Goal: Check status: Check status

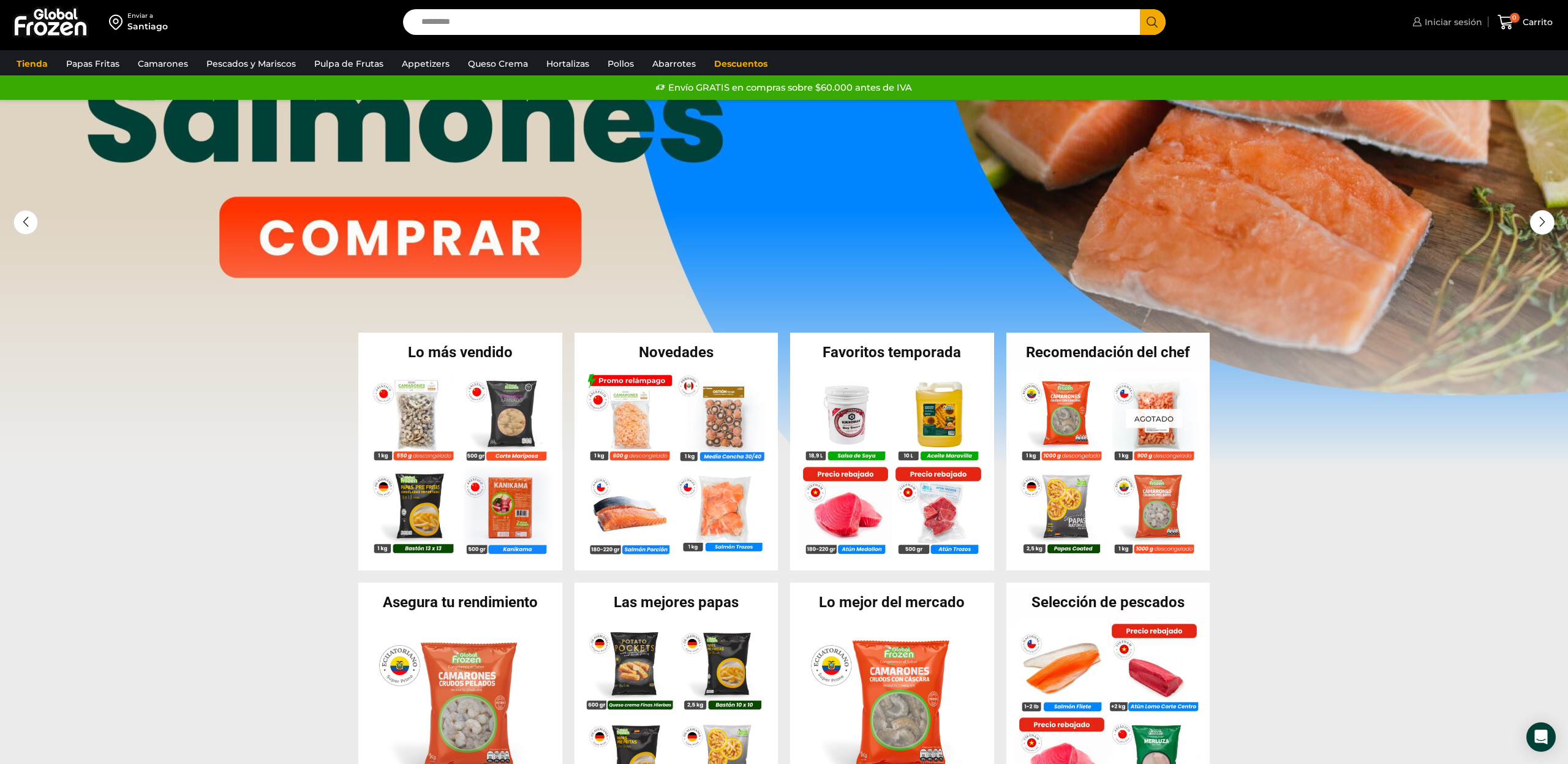
click at [1453, 24] on span "Iniciar sesión" at bounding box center [1452, 22] width 61 height 12
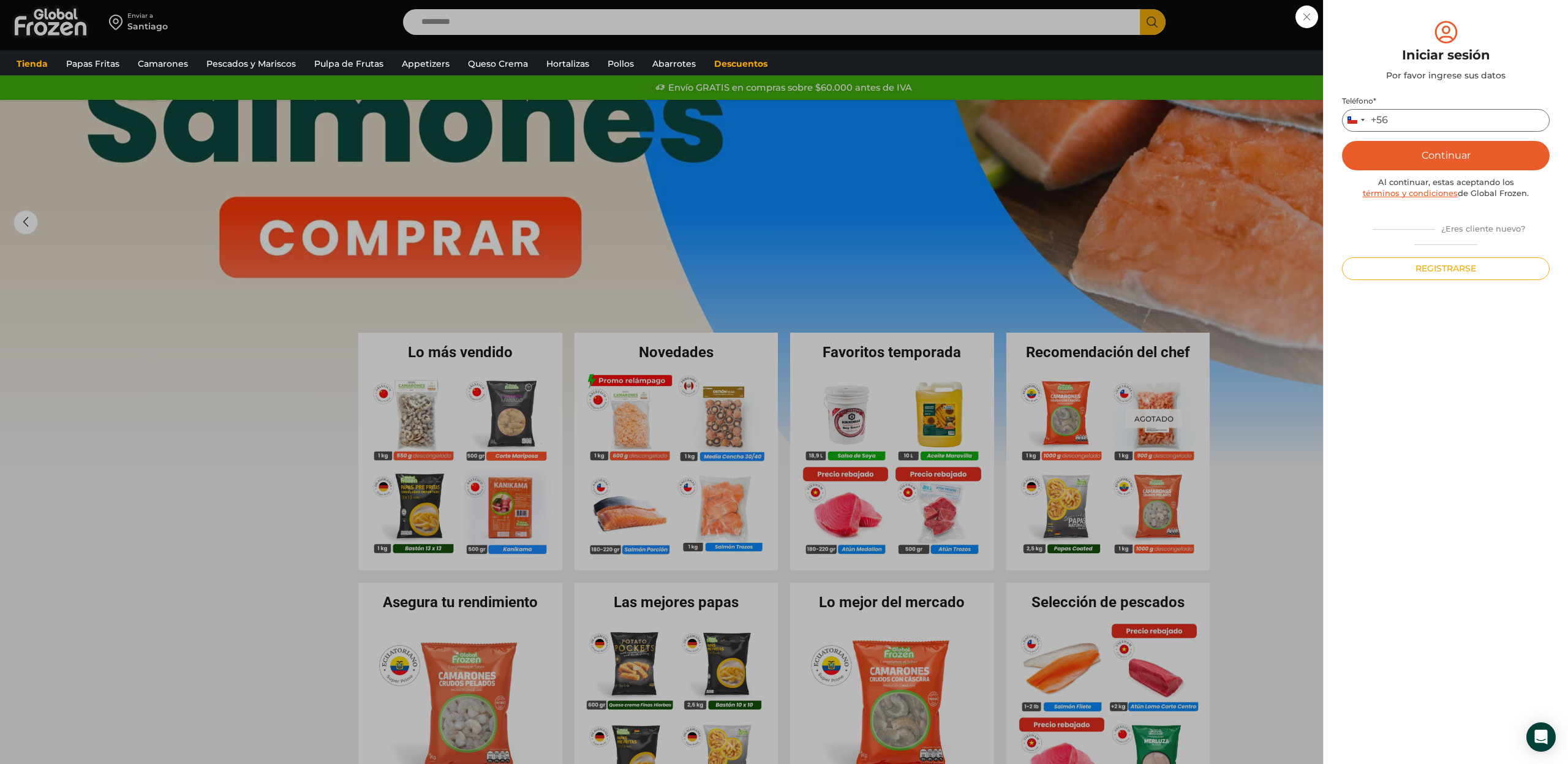
click at [1447, 121] on input "Teléfono *" at bounding box center [1446, 121] width 208 height 23
type input "*********"
click at [1469, 154] on button "Continuar" at bounding box center [1446, 156] width 208 height 30
click at [1359, 121] on input "text" at bounding box center [1359, 120] width 30 height 23
type input "*"
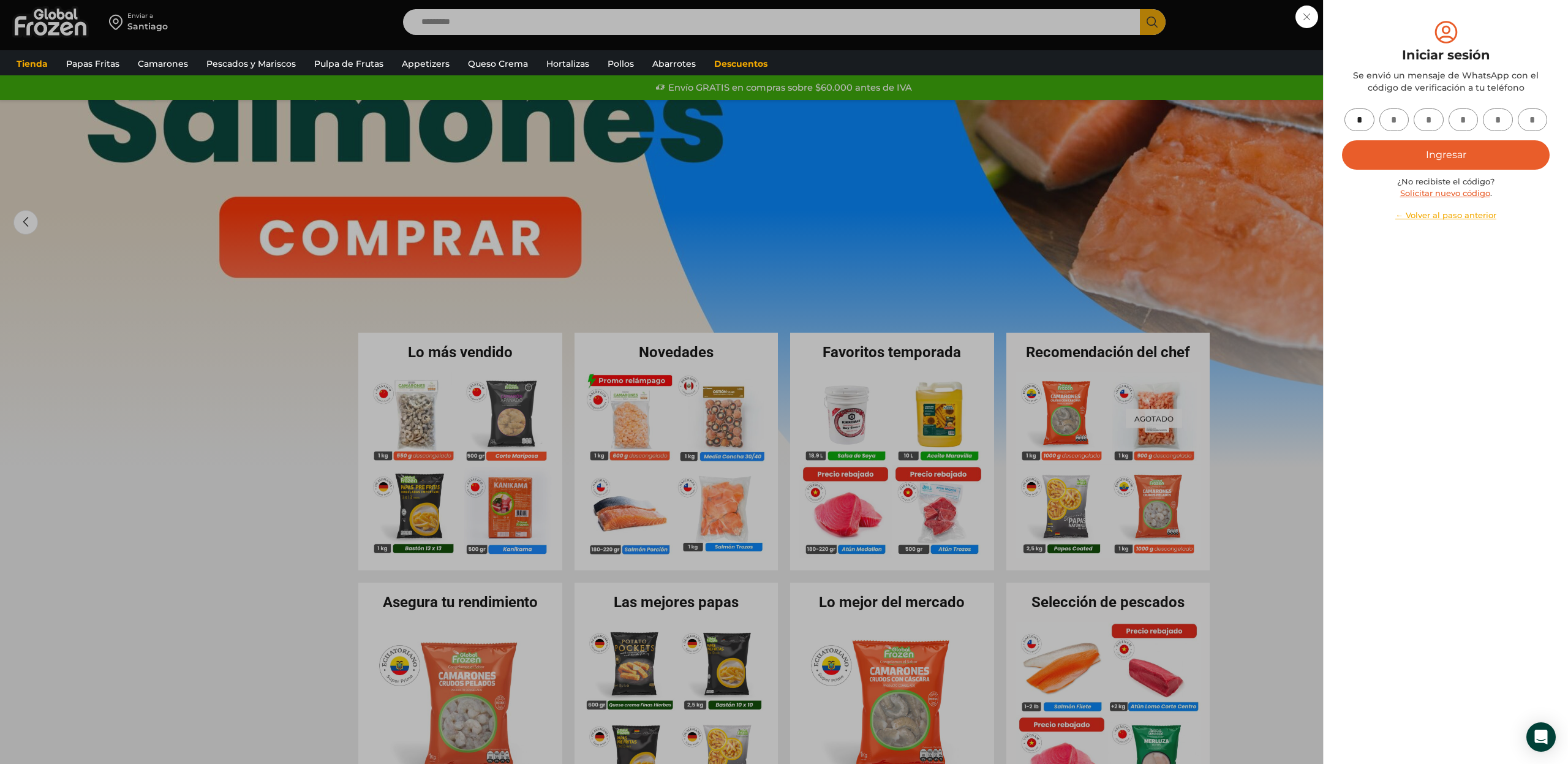
type input "*"
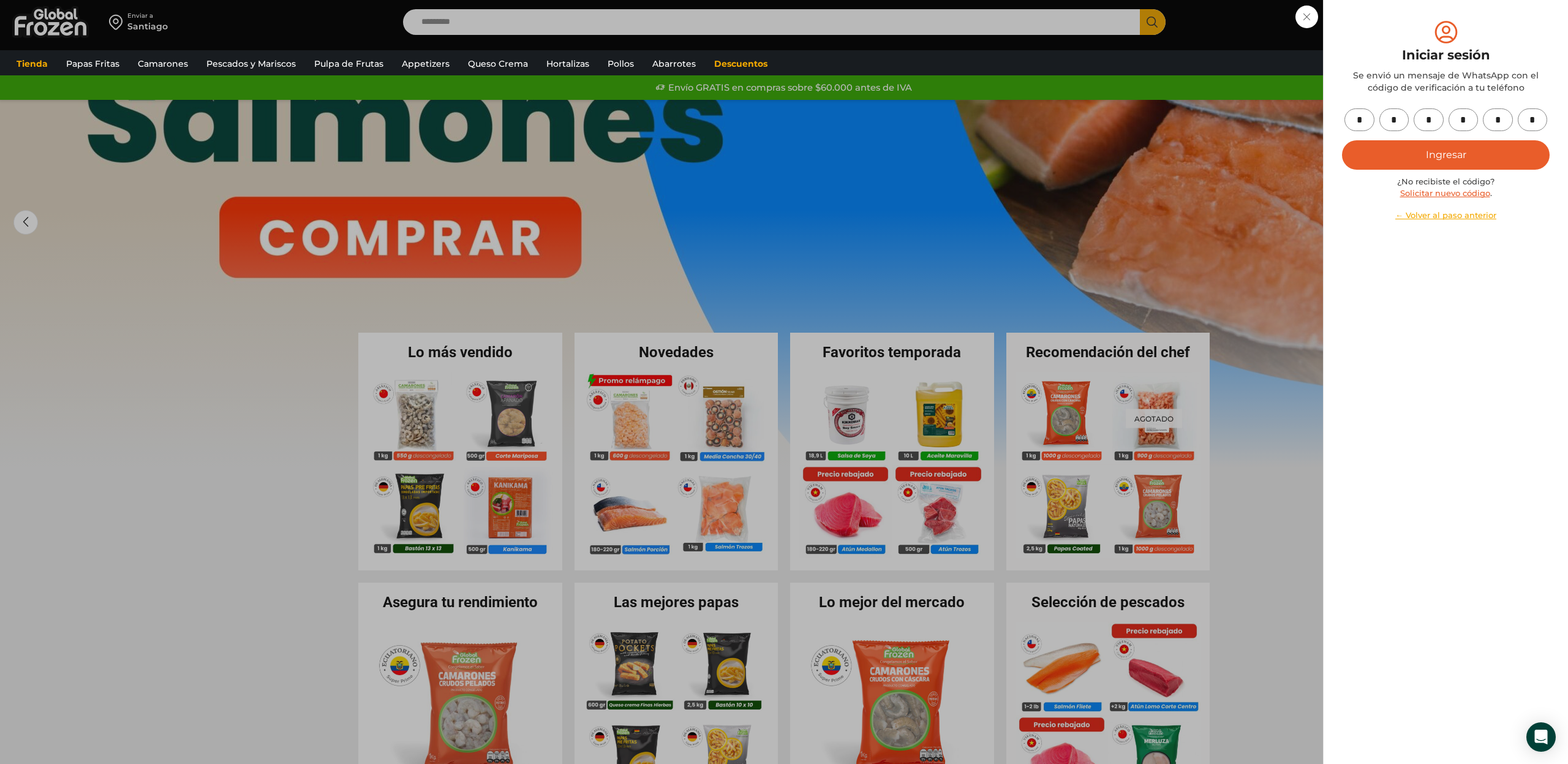
click at [1432, 151] on button "Ingresar" at bounding box center [1446, 155] width 208 height 30
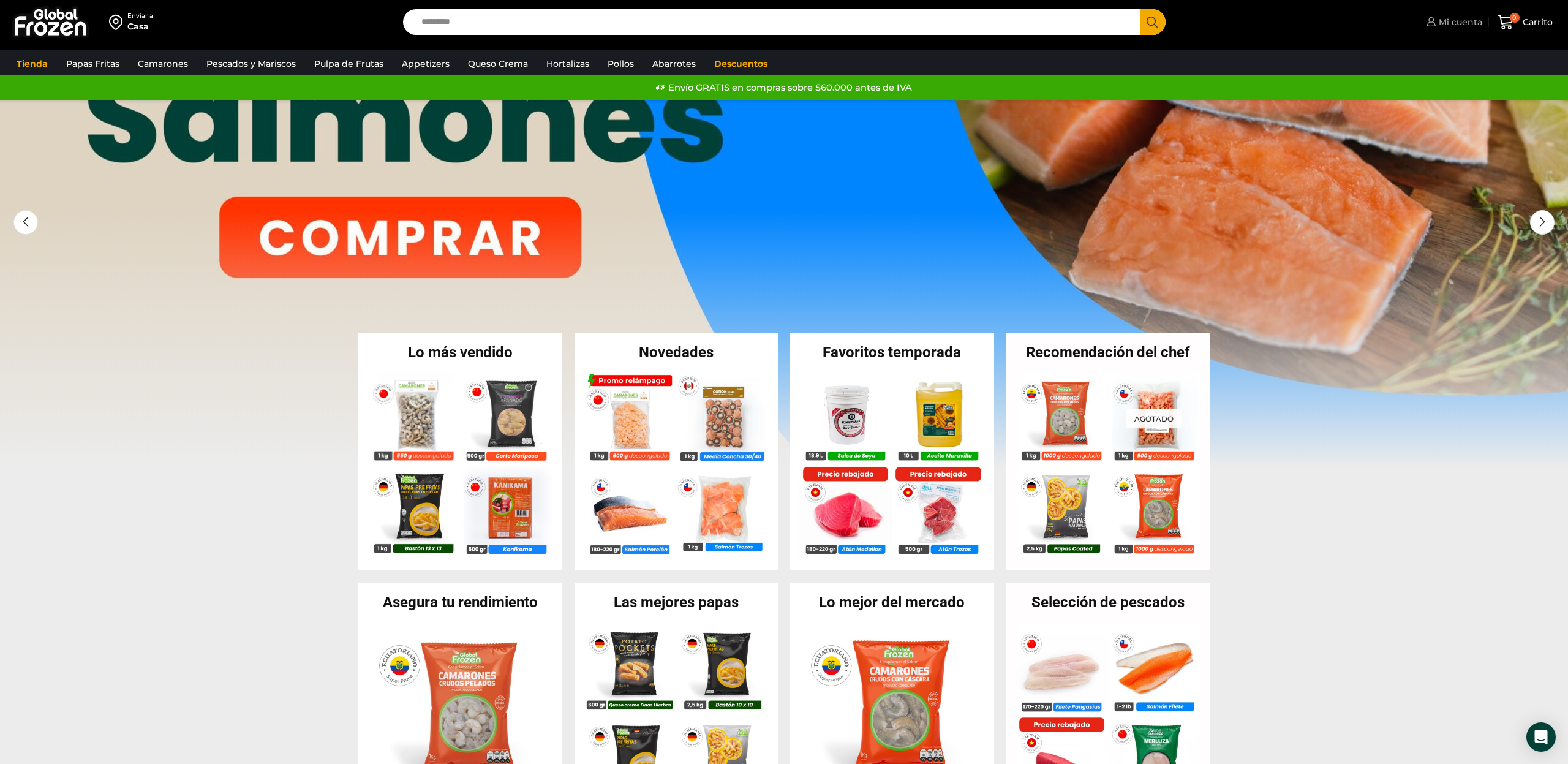
click at [1467, 24] on span "Mi cuenta" at bounding box center [1459, 22] width 47 height 12
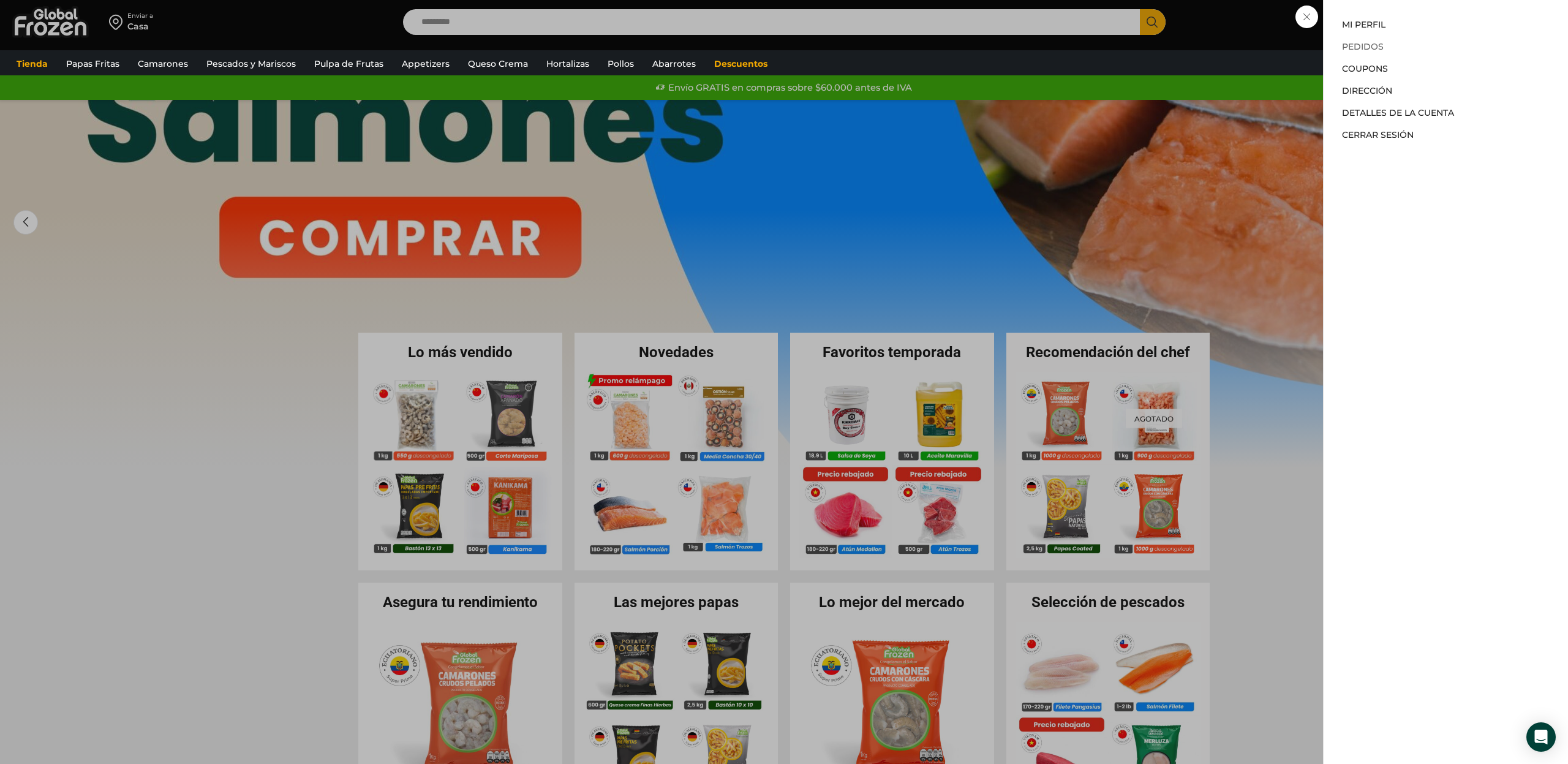
click at [1368, 46] on link "Pedidos" at bounding box center [1363, 47] width 42 height 11
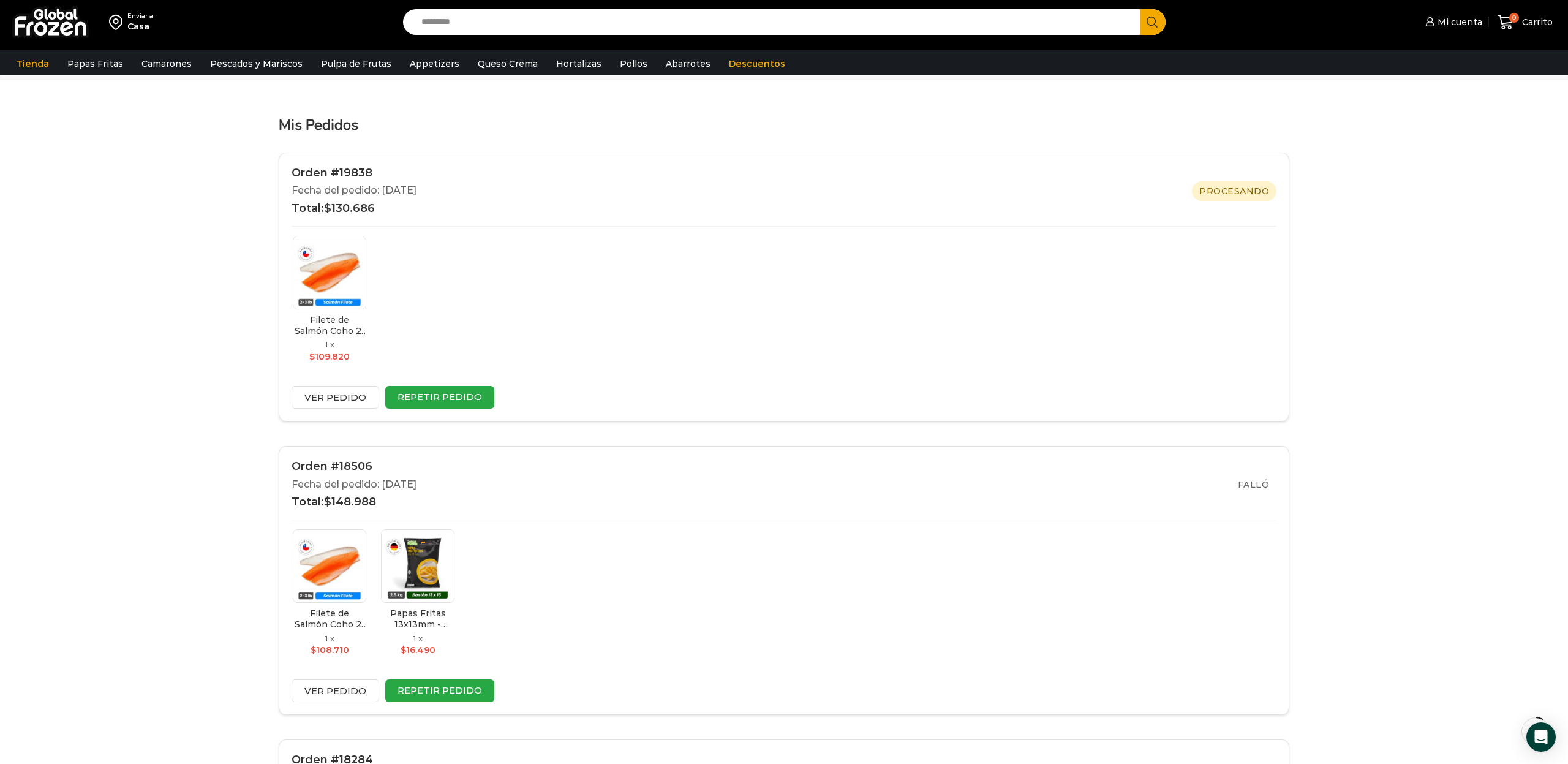
scroll to position [117, 0]
click at [329, 391] on link "Ver pedido" at bounding box center [335, 395] width 88 height 23
